Goal: Task Accomplishment & Management: Use online tool/utility

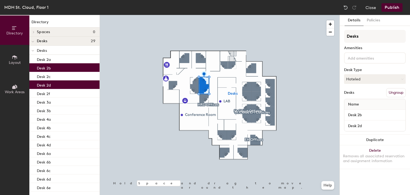
click at [390, 92] on button "Ungroup" at bounding box center [395, 92] width 19 height 9
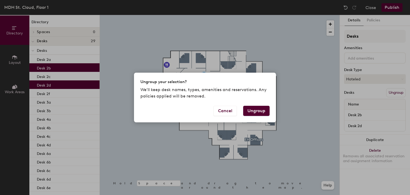
click at [265, 109] on button "Ungroup" at bounding box center [256, 111] width 26 height 10
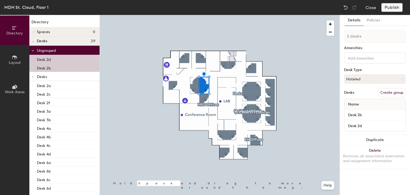
click at [397, 92] on button "Create group" at bounding box center [392, 92] width 28 height 9
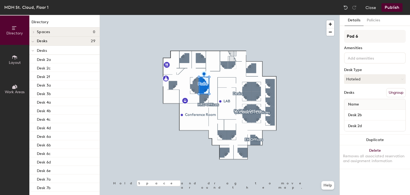
click at [338, 38] on div "Directory Layout Work Areas Directory Spaces 0 Desks 29 Desks Desk 2a Desk 2c D…" at bounding box center [205, 105] width 410 height 180
type input "[DOMAIN_NAME] HEB Cubicles"
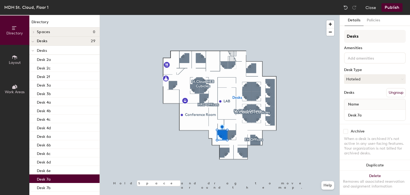
click at [393, 94] on button "Ungroup" at bounding box center [395, 92] width 19 height 9
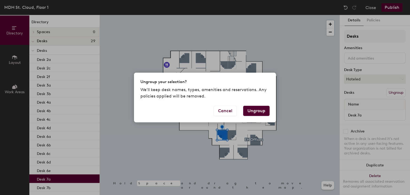
click at [267, 110] on button "Ungroup" at bounding box center [256, 111] width 26 height 10
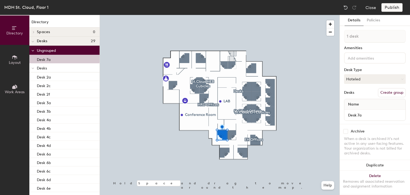
click at [391, 92] on button "Create group" at bounding box center [392, 92] width 28 height 9
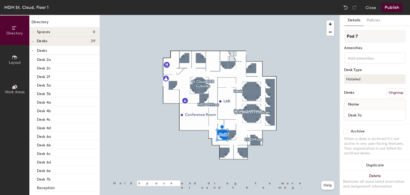
drag, startPoint x: 361, startPoint y: 38, endPoint x: 340, endPoint y: 37, distance: 21.7
click at [340, 37] on div "Details Policies Pod 7 Amenities Desk Type Hoteled Desks Ungroup Name Desk 7a A…" at bounding box center [375, 105] width 70 height 180
click at [354, 37] on input "St. Cloud PHL Cubicle" at bounding box center [375, 36] width 62 height 13
type input "[DOMAIN_NAME] PHL Cubicle"
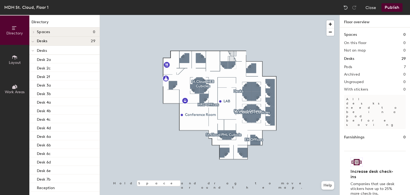
click at [390, 7] on button "Publish" at bounding box center [392, 7] width 21 height 9
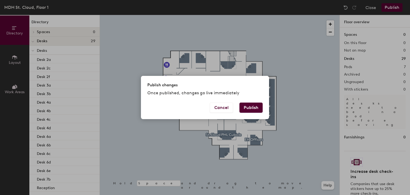
click at [256, 108] on button "Publish" at bounding box center [251, 108] width 23 height 10
